Goal: Transaction & Acquisition: Download file/media

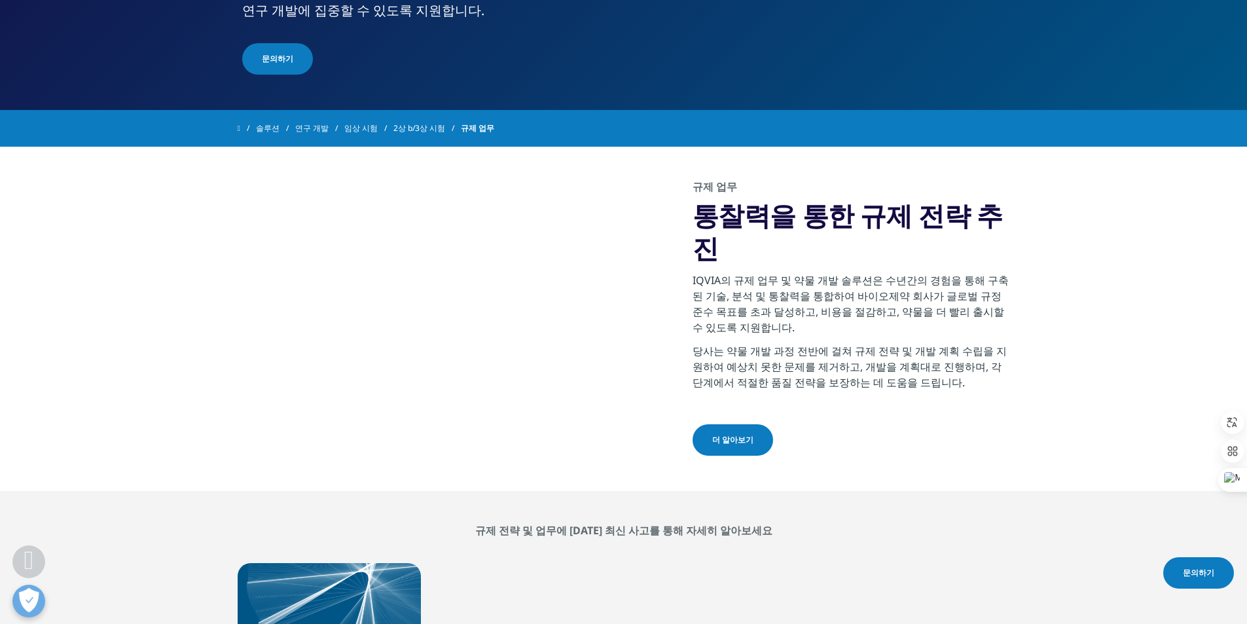
scroll to position [393, 0]
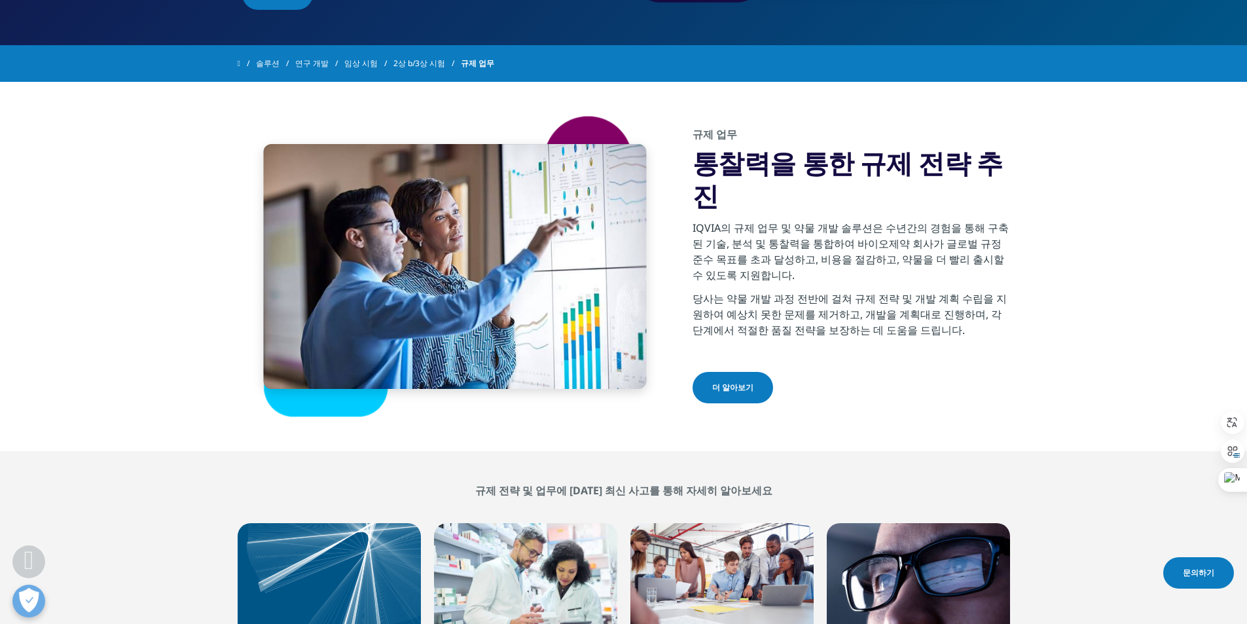
click at [736, 382] on font "더 알아보기" at bounding box center [732, 387] width 41 height 11
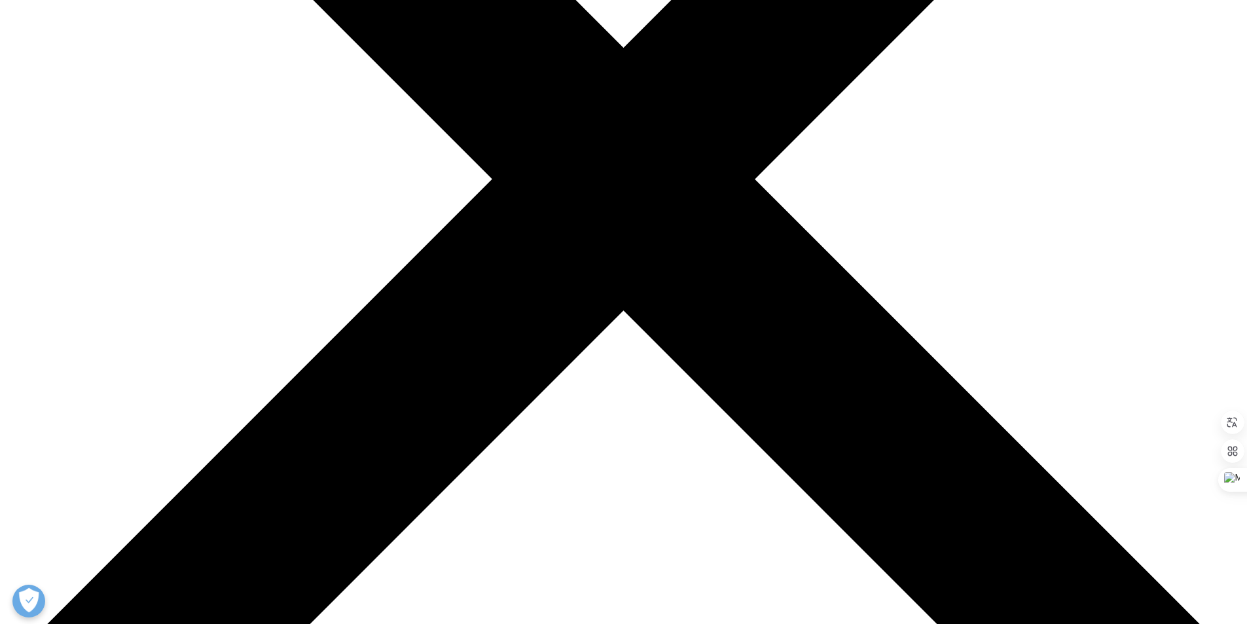
scroll to position [524, 0]
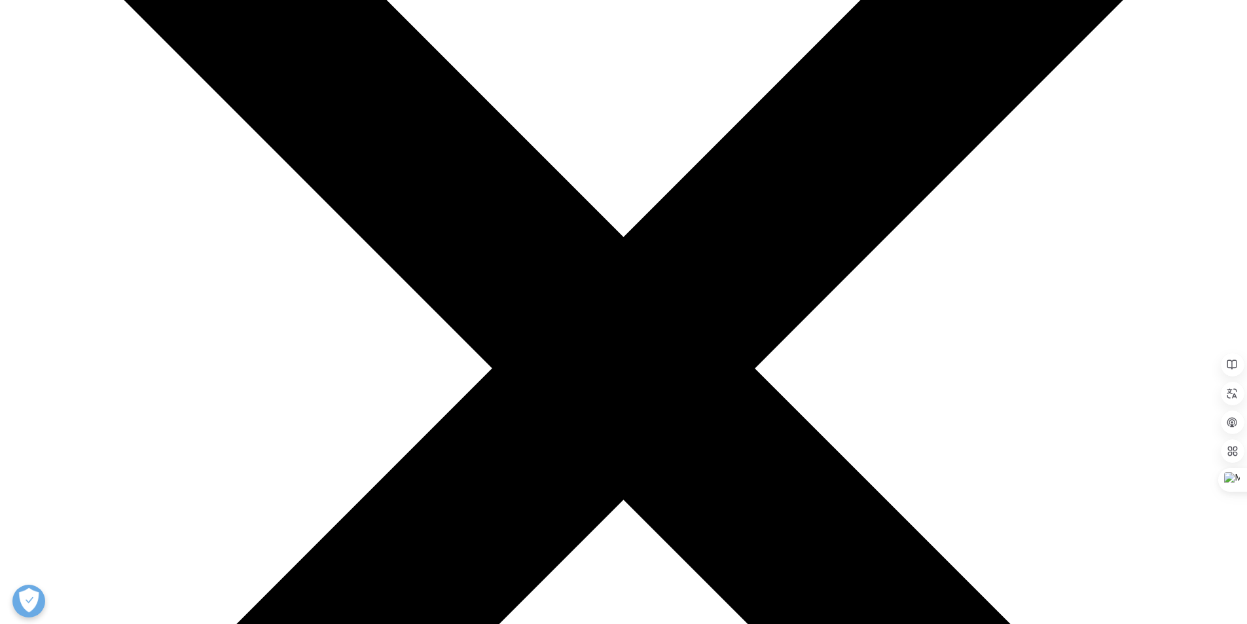
scroll to position [262, 0]
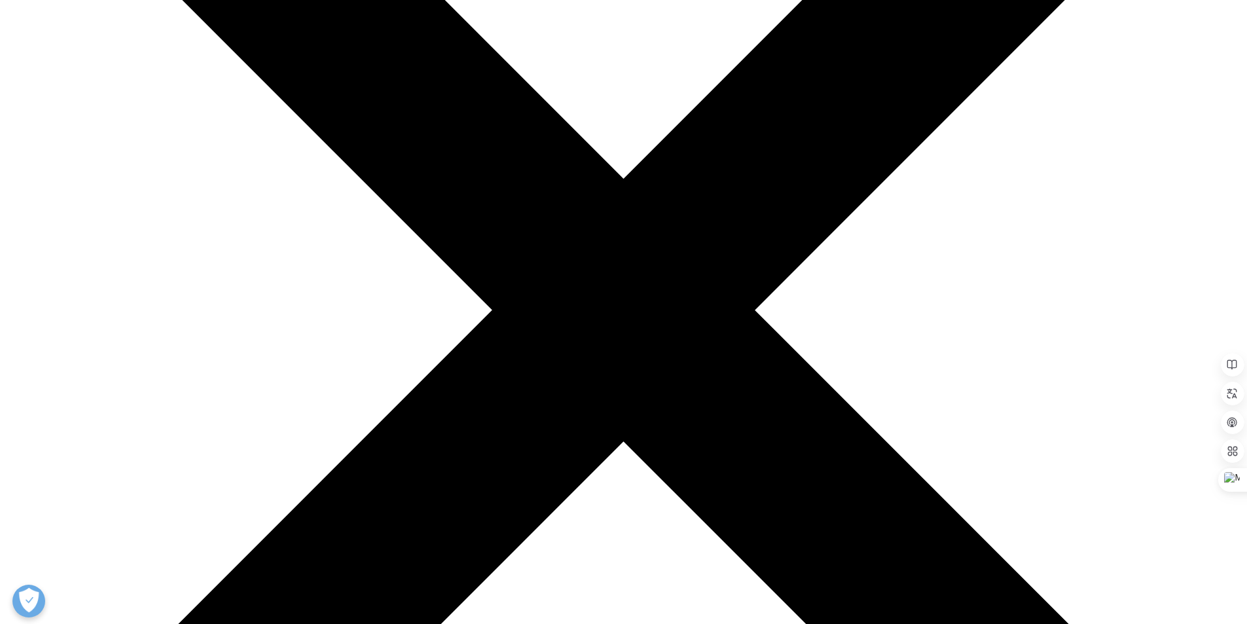
scroll to position [131, 0]
